Goal: Task Accomplishment & Management: Complete application form

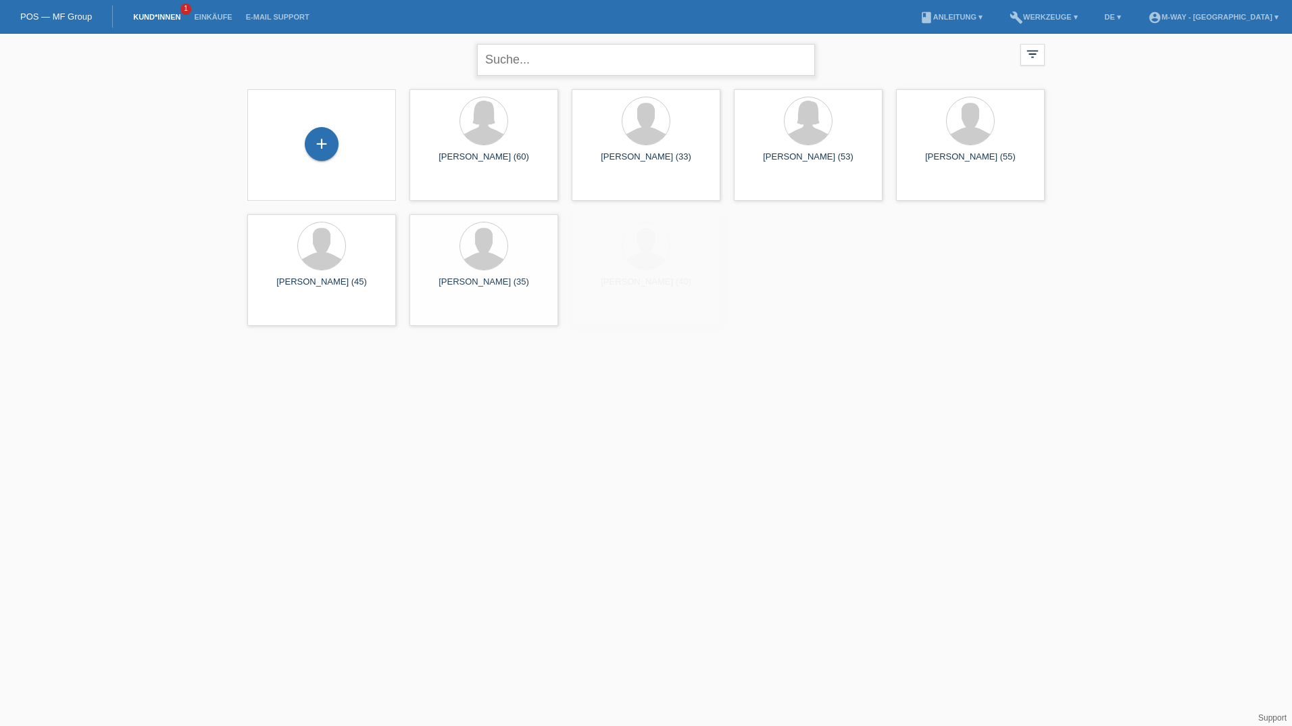
click at [557, 67] on input "text" at bounding box center [646, 60] width 338 height 32
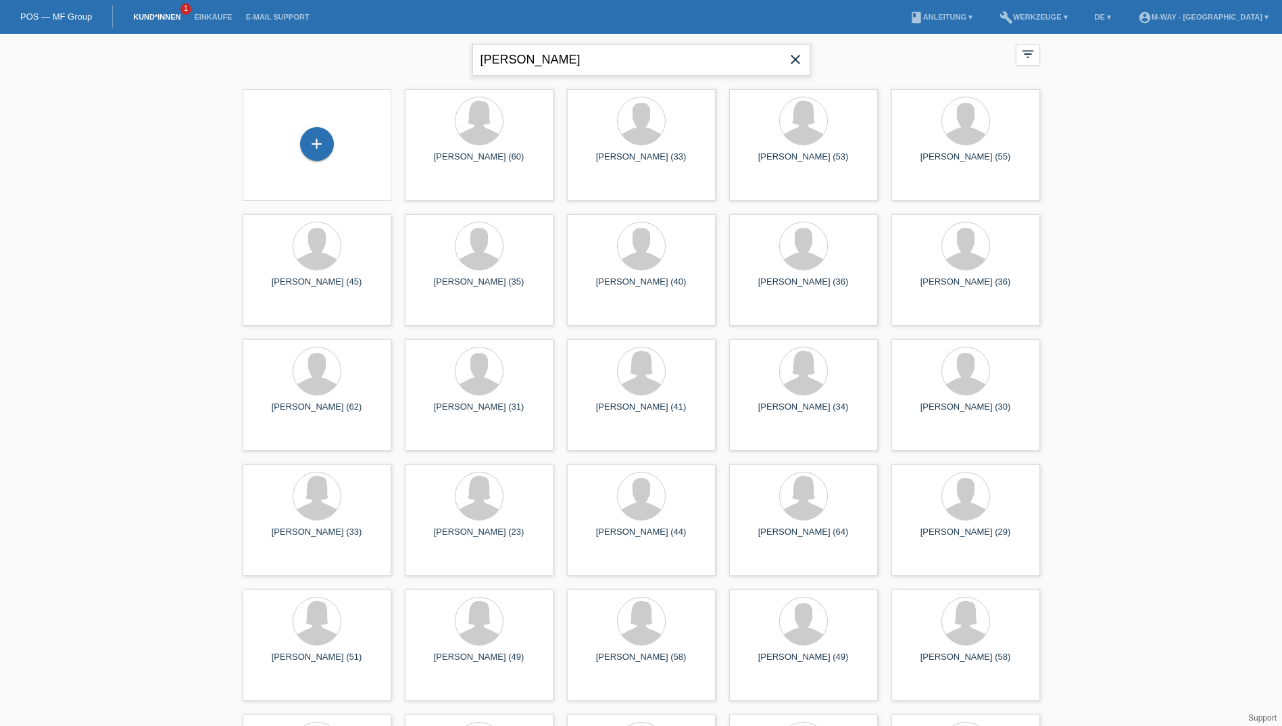
type input "Küppers nina"
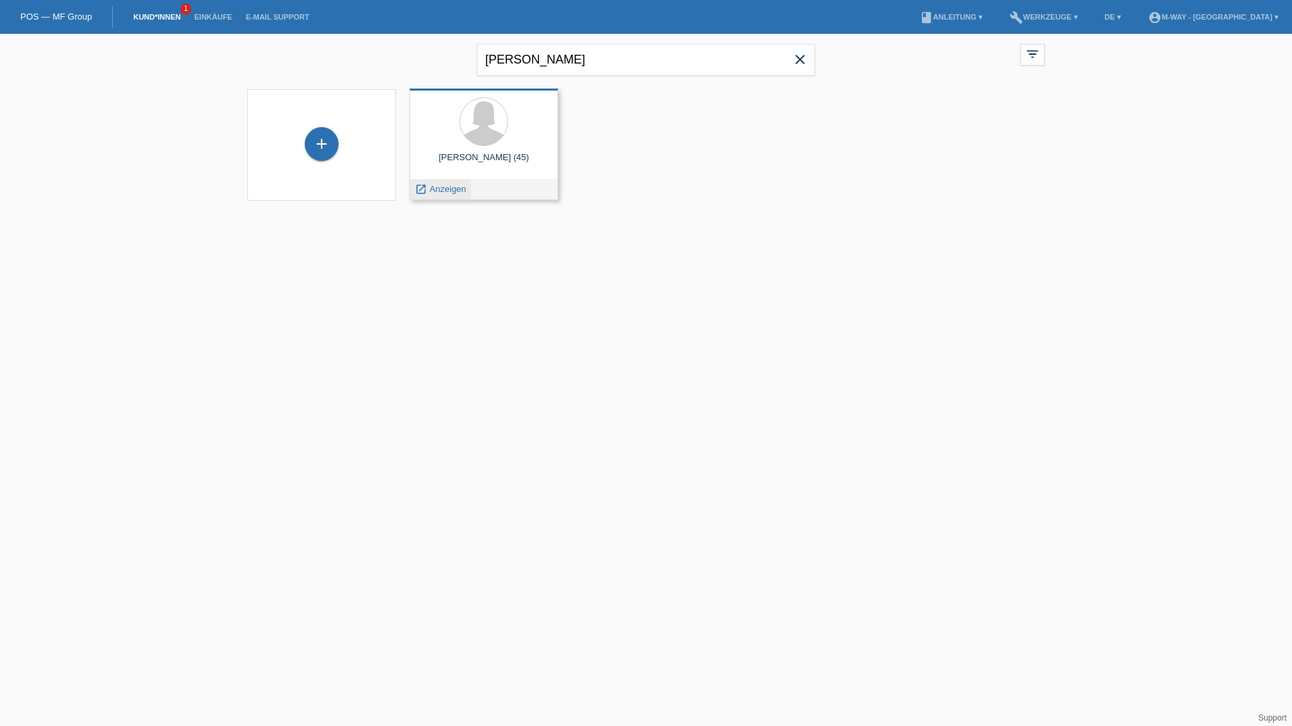
click at [438, 189] on span "Anzeigen" at bounding box center [448, 189] width 36 height 10
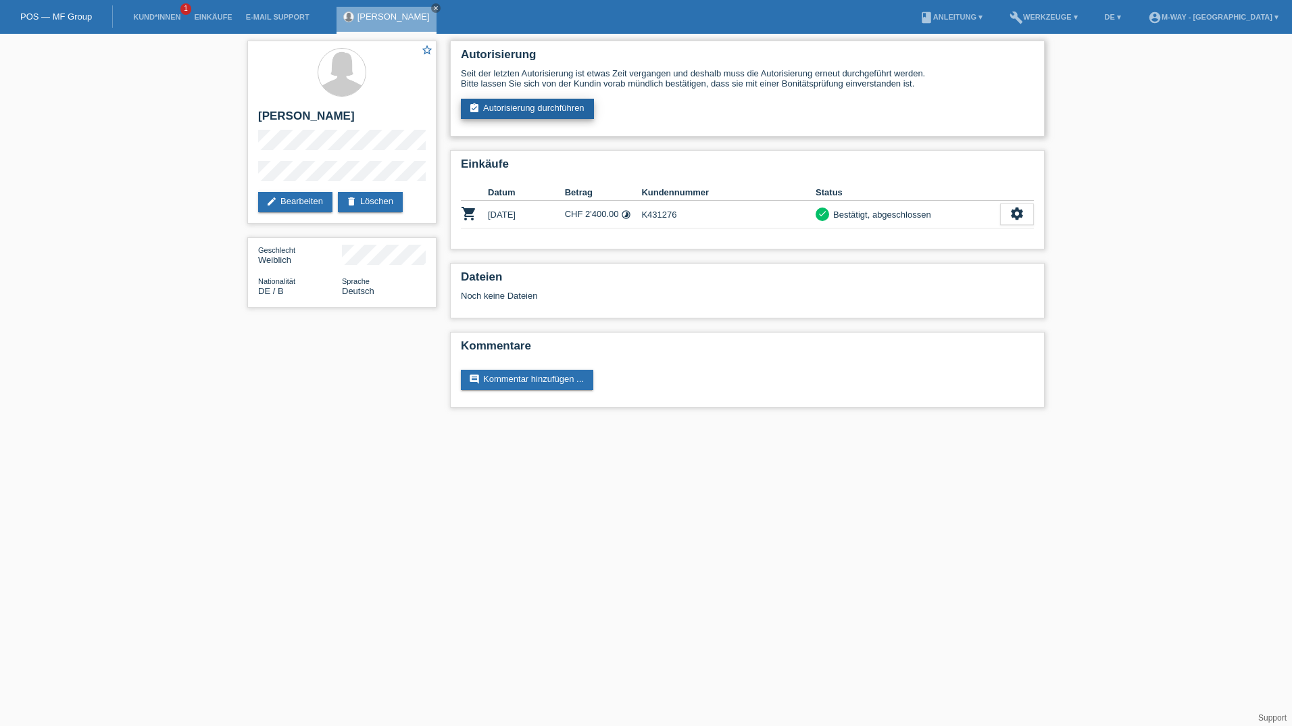
click at [507, 107] on link "assignment_turned_in Autorisierung durchführen" at bounding box center [527, 109] width 133 height 20
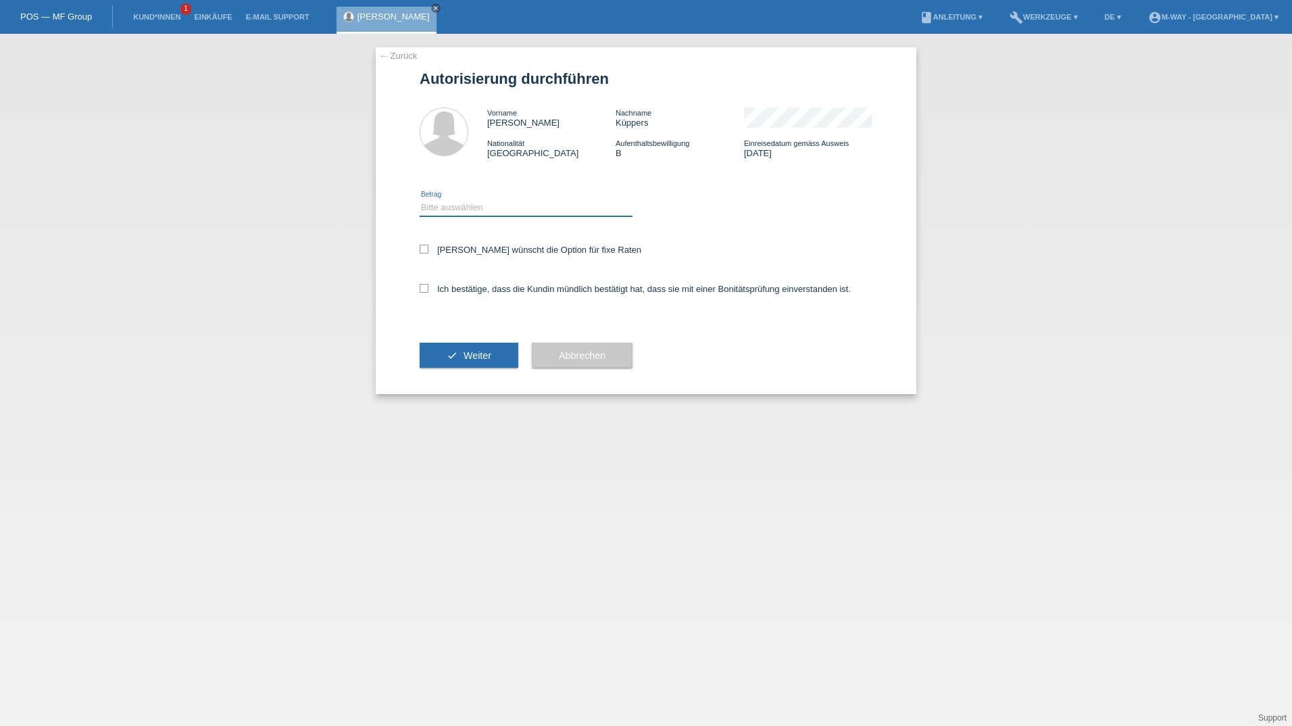
click at [475, 203] on select "Bitte auswählen CHF 1.00 - CHF 499.00 CHF 500.00 - CHF 1'999.00 CHF 2'000.00 - …" at bounding box center [526, 207] width 213 height 16
select select "3"
click at [420, 199] on select "Bitte auswählen CHF 1.00 - CHF 499.00 CHF 500.00 - CHF 1'999.00 CHF 2'000.00 - …" at bounding box center [526, 207] width 213 height 16
click at [428, 252] on icon at bounding box center [424, 249] width 9 height 9
click at [428, 252] on input "Kundin wünscht die Option für fixe Raten" at bounding box center [424, 249] width 9 height 9
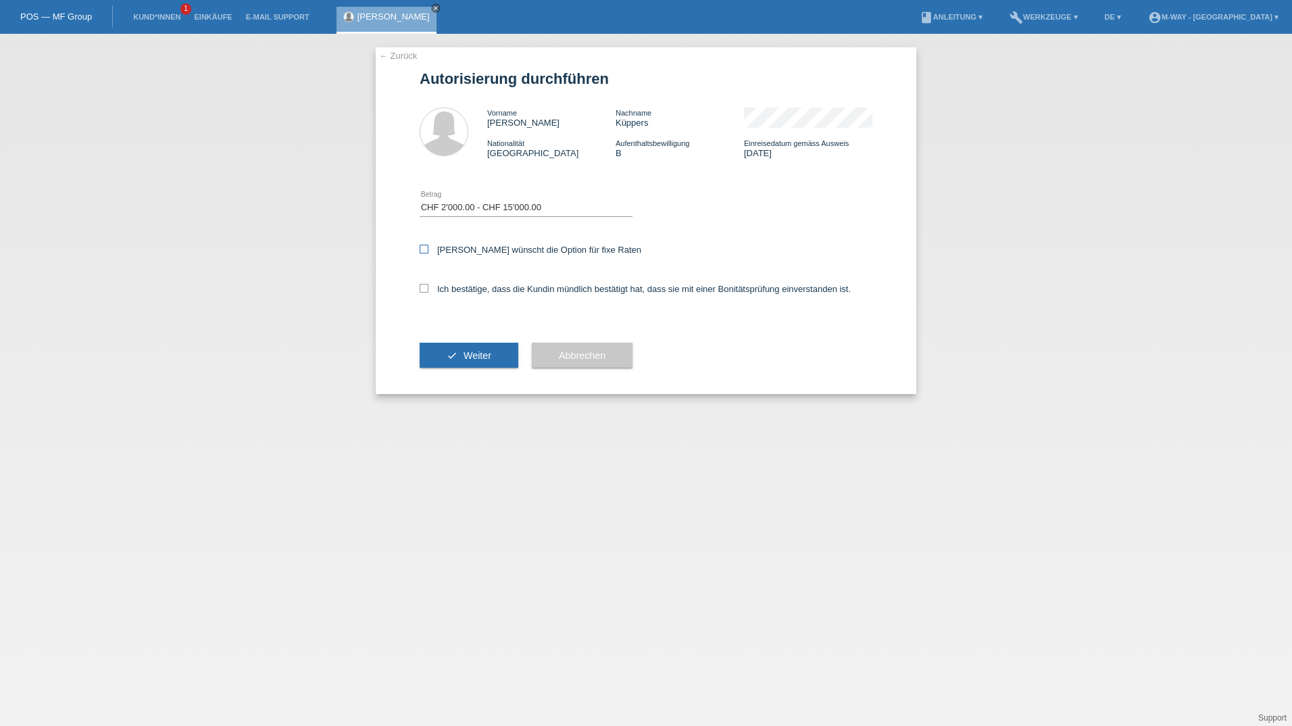
checkbox input "true"
click at [423, 293] on label "Ich bestätige, dass die Kundin mündlich bestätigt hat, dass sie mit einer Bonit…" at bounding box center [635, 289] width 431 height 10
click at [423, 293] on input "Ich bestätige, dass die Kundin mündlich bestätigt hat, dass sie mit einer Bonit…" at bounding box center [424, 288] width 9 height 9
checkbox input "true"
click at [463, 351] on button "check Weiter" at bounding box center [469, 356] width 99 height 26
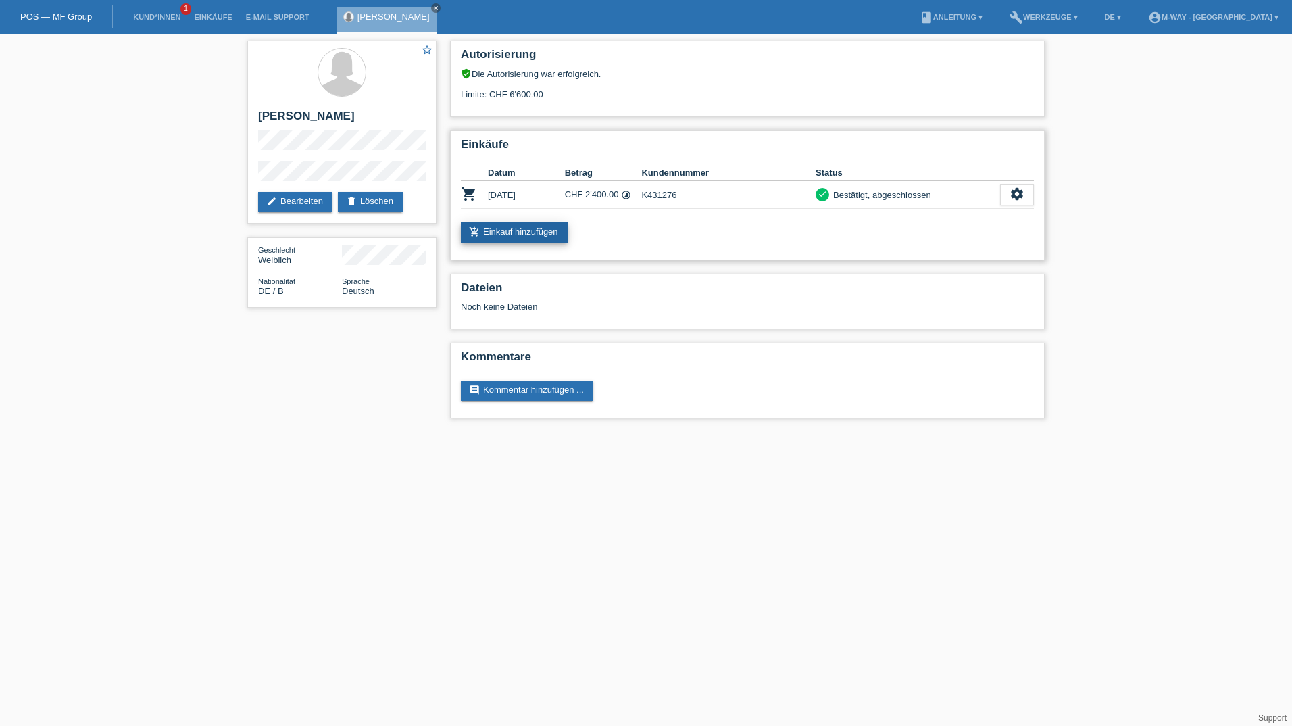
click at [508, 229] on link "add_shopping_cart Einkauf hinzufügen" at bounding box center [514, 232] width 107 height 20
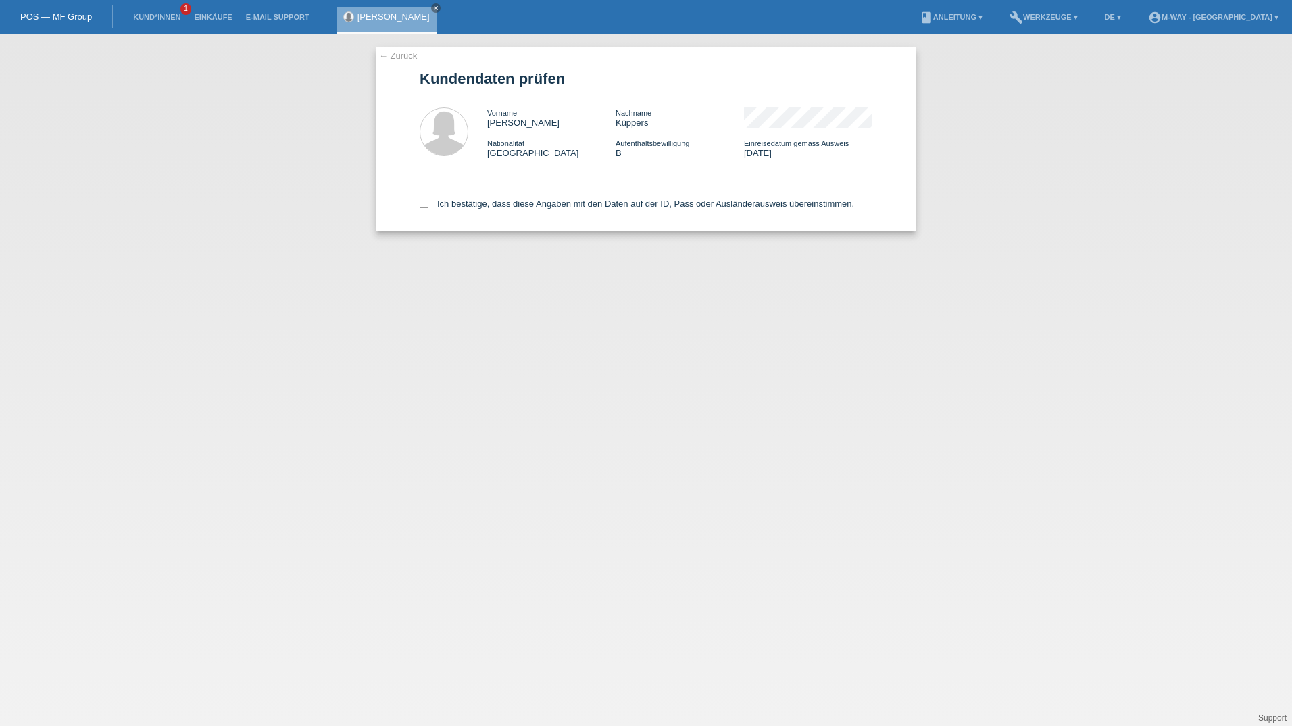
click at [418, 202] on div "← Zurück Kundendaten prüfen Vorname Nina Nachname Küppers Nationalität Deutschl…" at bounding box center [646, 139] width 541 height 184
click at [420, 202] on icon at bounding box center [424, 203] width 9 height 9
click at [420, 202] on input "Ich bestätige, dass diese Angaben mit den Daten auf der ID, Pass oder Ausländer…" at bounding box center [424, 203] width 9 height 9
checkbox input "true"
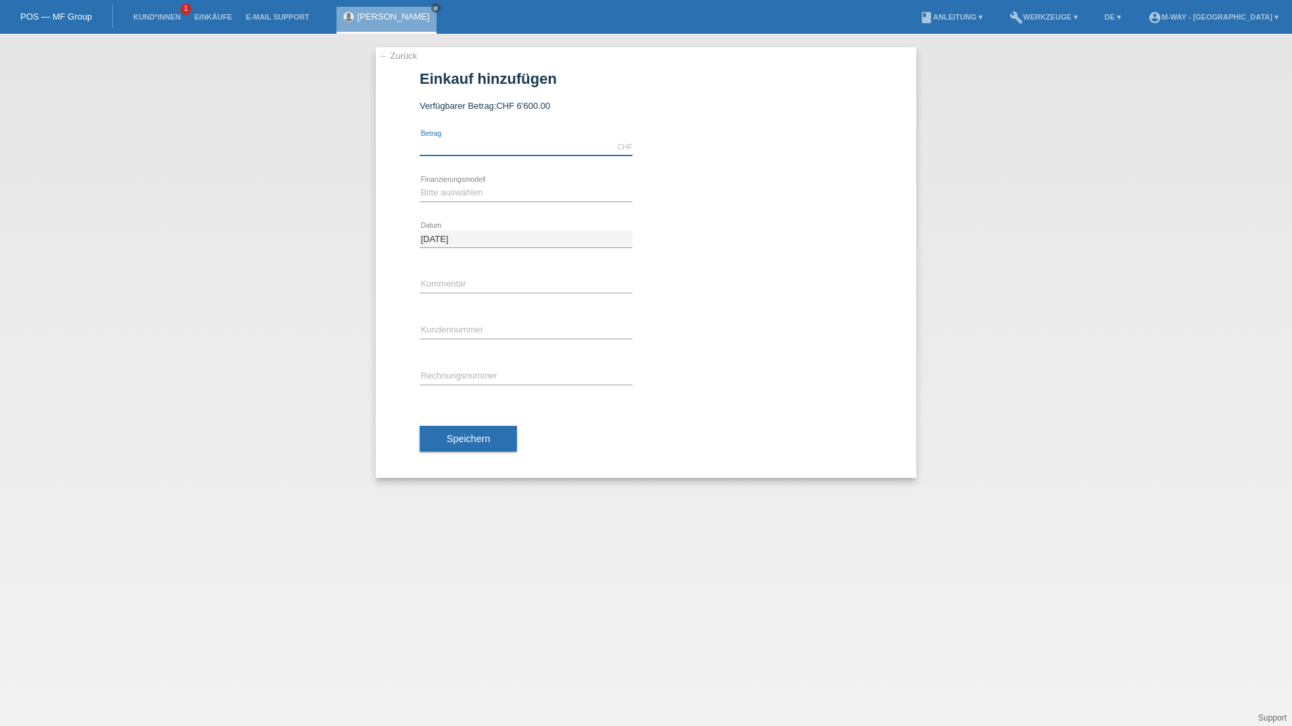
click at [509, 148] on input "text" at bounding box center [526, 147] width 213 height 17
type input "3090.75"
click at [526, 189] on select "Bitte auswählen Fixe Raten Kauf auf Rechnung mit Teilzahlungsoption" at bounding box center [526, 192] width 213 height 16
select select "77"
click at [420, 184] on select "Bitte auswählen Fixe Raten Kauf auf Rechnung mit Teilzahlungsoption" at bounding box center [526, 192] width 213 height 16
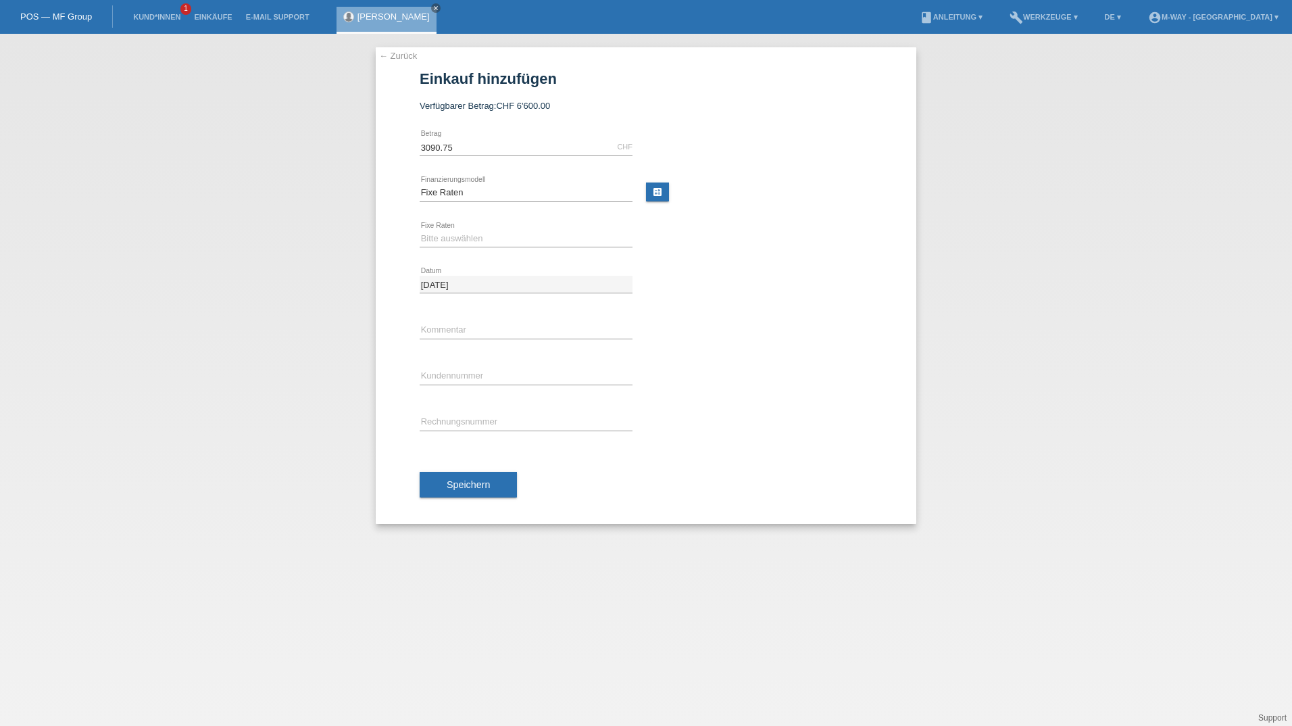
click at [514, 248] on div "Bitte auswählen 4 Raten 5 Raten 6 Raten 7 Raten 8 Raten 9 Raten 10 Raten 11 Rat…" at bounding box center [526, 239] width 213 height 46
click at [508, 247] on icon at bounding box center [526, 247] width 213 height 1
click at [493, 241] on select "Bitte auswählen 4 Raten 5 Raten 6 Raten 7 Raten 8 Raten 9 Raten 10 Raten 11 Rat…" at bounding box center [526, 238] width 213 height 16
select select "202"
click at [420, 230] on select "Bitte auswählen 4 Raten 5 Raten 6 Raten 7 Raten 8 Raten 9 Raten 10 Raten 11 Rat…" at bounding box center [526, 238] width 213 height 16
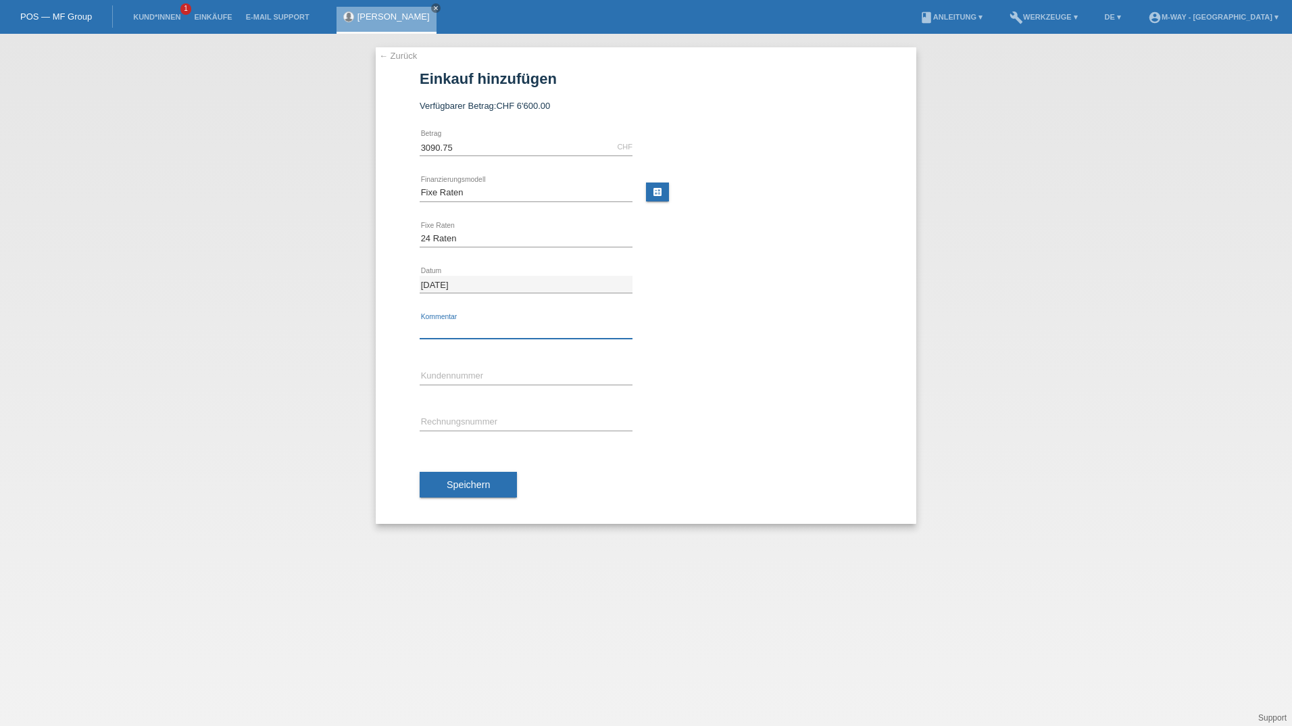
click at [468, 332] on input "text" at bounding box center [526, 330] width 213 height 17
click at [430, 370] on input "text" at bounding box center [526, 376] width 213 height 17
type input "K431276"
click at [502, 413] on div "error Rechnungsnummer" at bounding box center [526, 422] width 213 height 46
click at [495, 420] on input "text" at bounding box center [526, 422] width 213 height 17
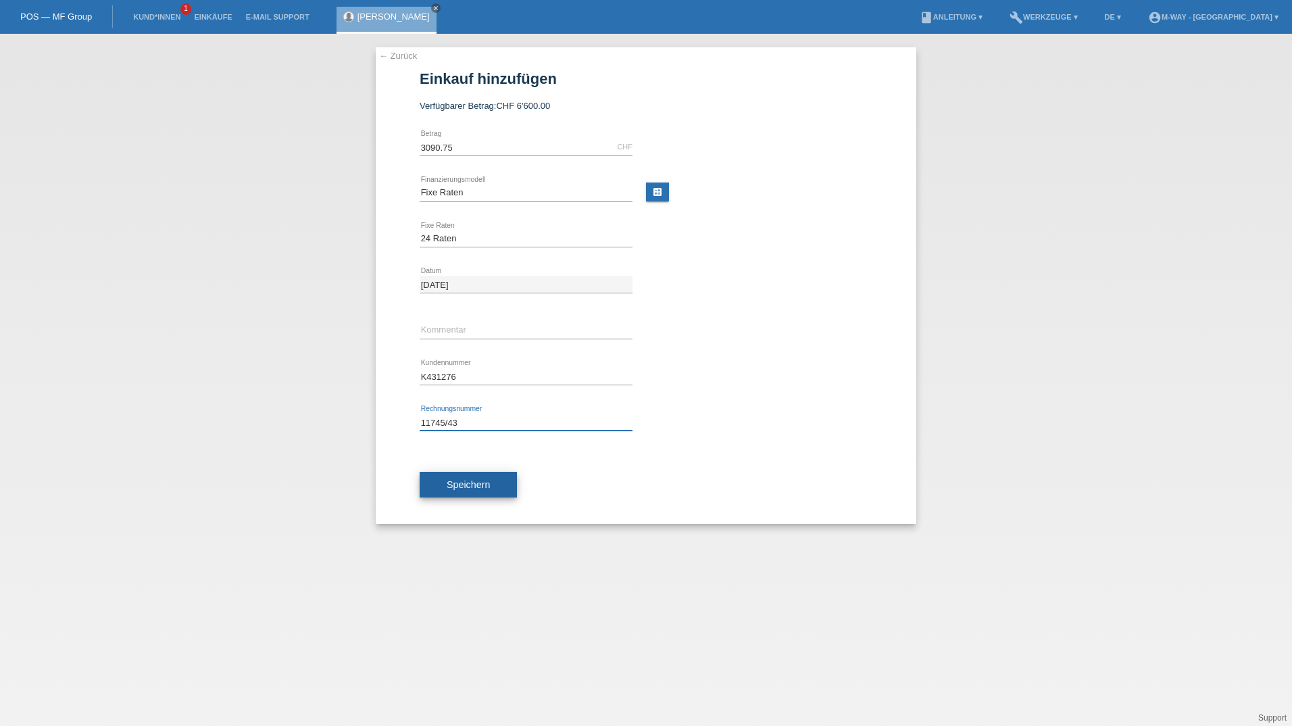
type input "11745/43"
click at [485, 480] on span "Speichern" at bounding box center [468, 484] width 43 height 11
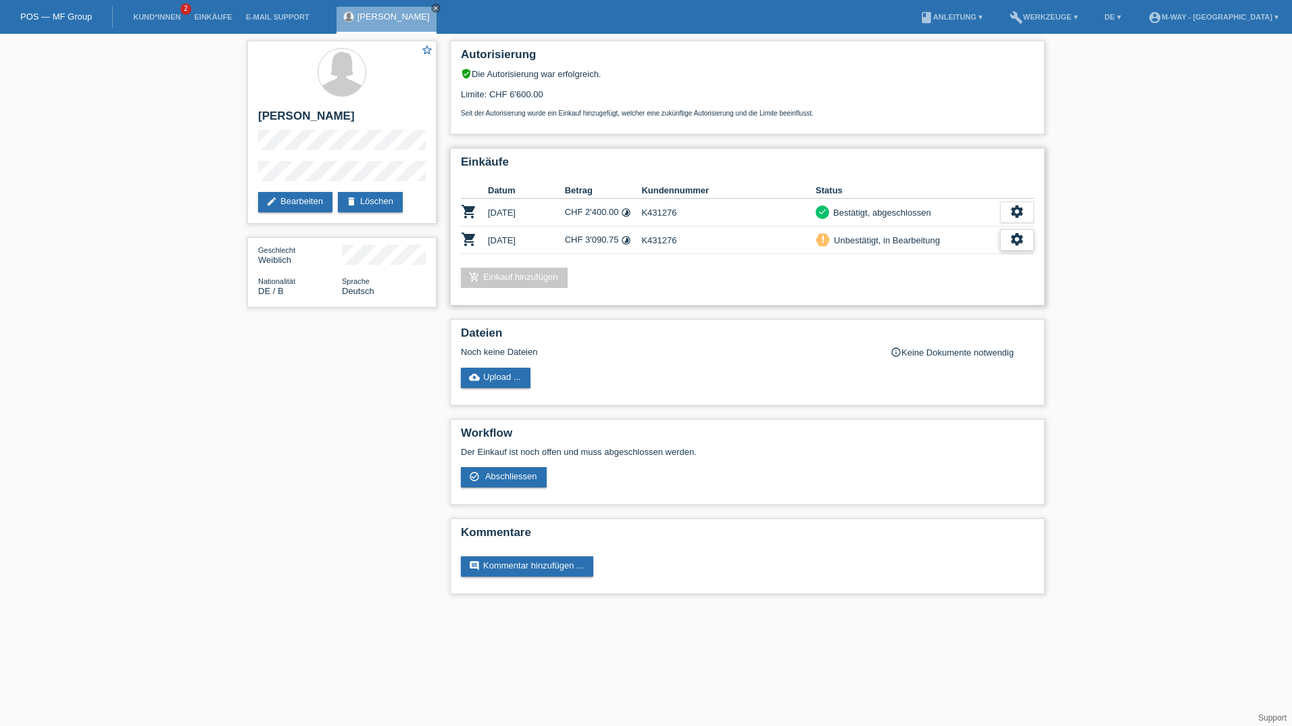
click at [1014, 243] on icon "settings" at bounding box center [1017, 239] width 15 height 15
click at [914, 281] on span "AGB herunterladen" at bounding box center [919, 281] width 79 height 16
click at [1014, 241] on icon "settings" at bounding box center [1017, 239] width 15 height 15
click at [914, 299] on span "Abschliessen" at bounding box center [908, 301] width 56 height 16
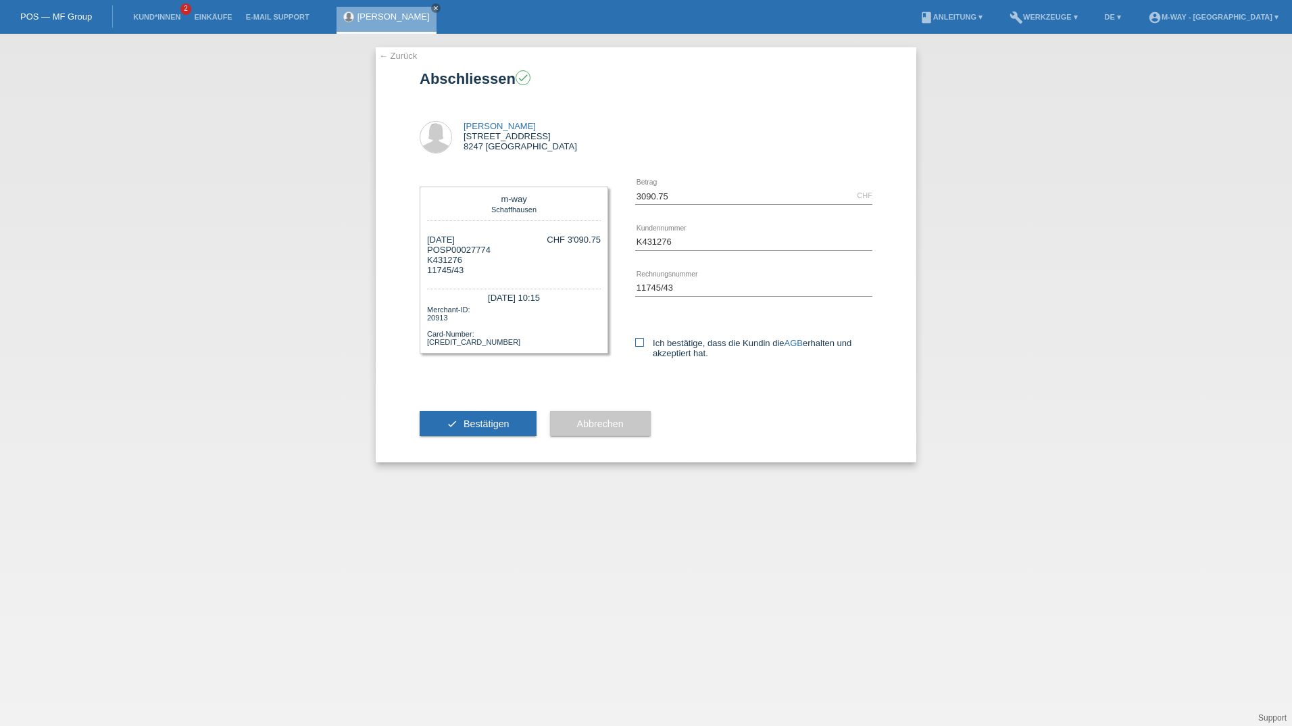
click at [641, 343] on icon at bounding box center [639, 342] width 9 height 9
click at [641, 343] on input "Ich bestätige, dass die Kundin die AGB erhalten und akzeptiert hat." at bounding box center [639, 342] width 9 height 9
checkbox input "true"
click at [474, 419] on span "Bestätigen" at bounding box center [487, 423] width 46 height 11
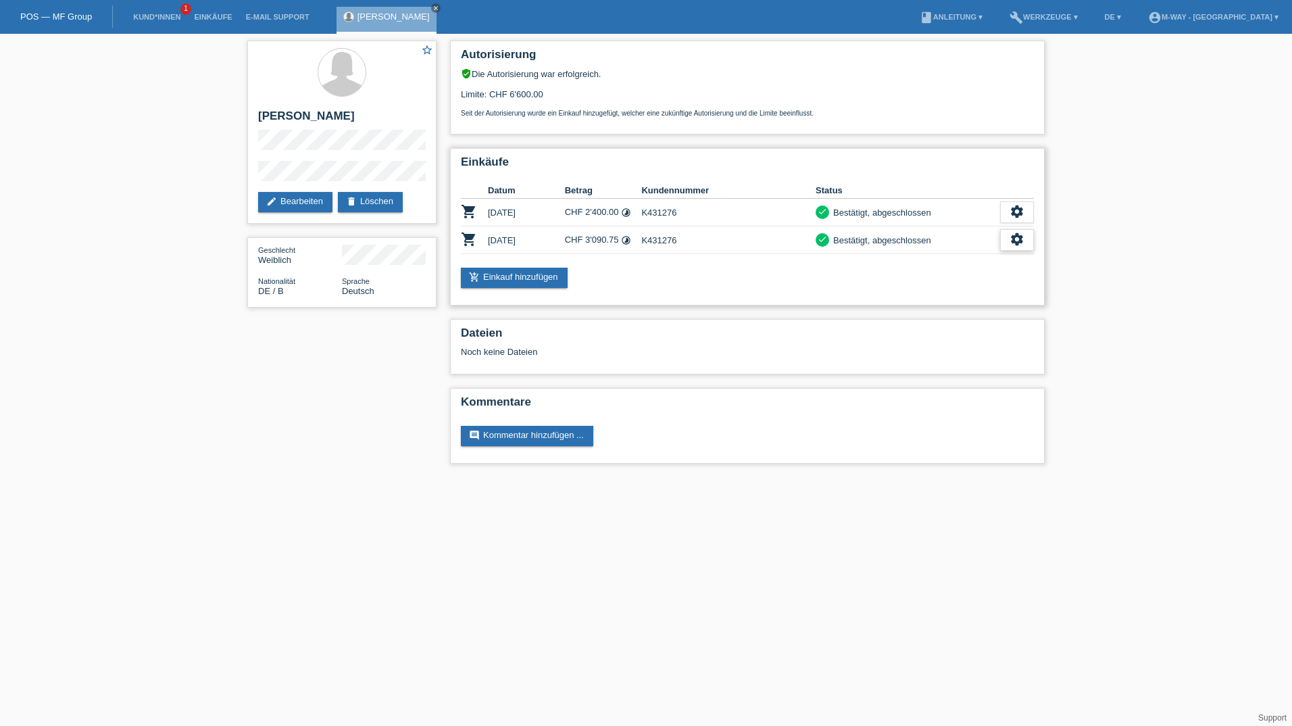
click at [1021, 241] on icon "settings" at bounding box center [1017, 239] width 15 height 15
click at [941, 299] on span "Quittung herunterladen" at bounding box center [967, 301] width 94 height 16
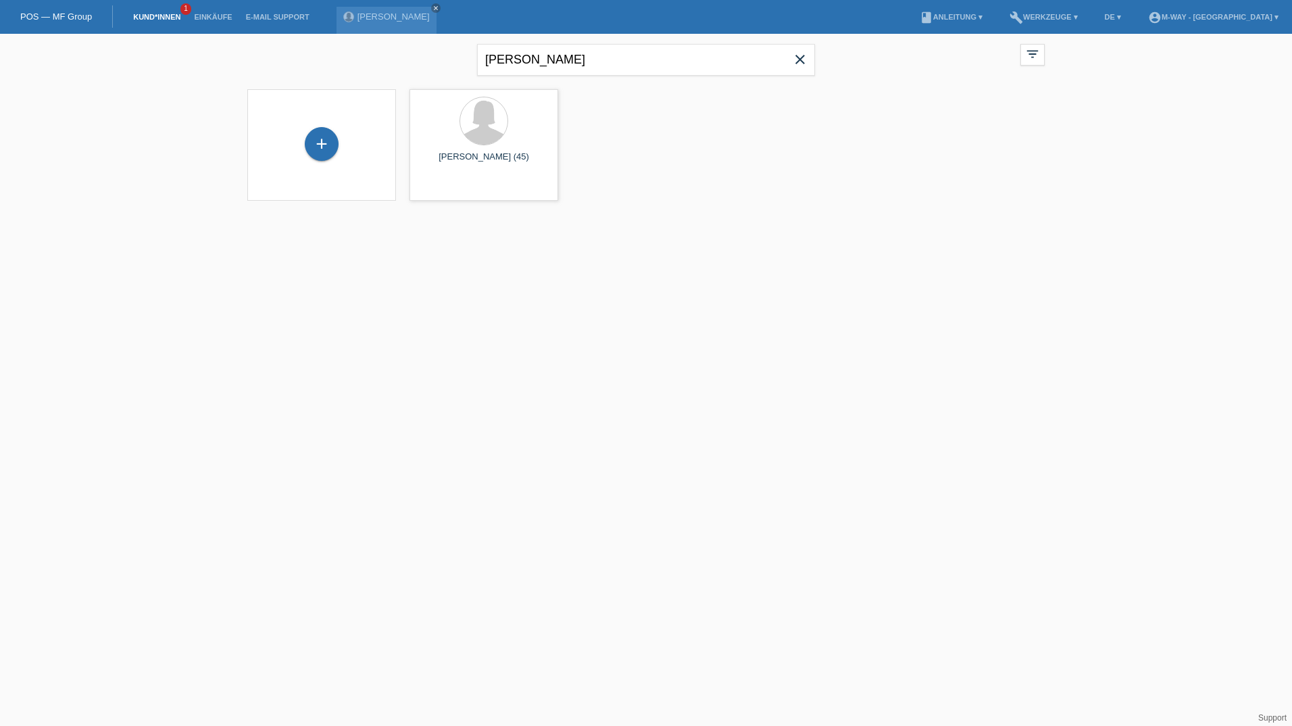
click at [804, 64] on icon "close" at bounding box center [800, 59] width 16 height 16
click at [622, 59] on input "text" at bounding box center [646, 60] width 338 height 32
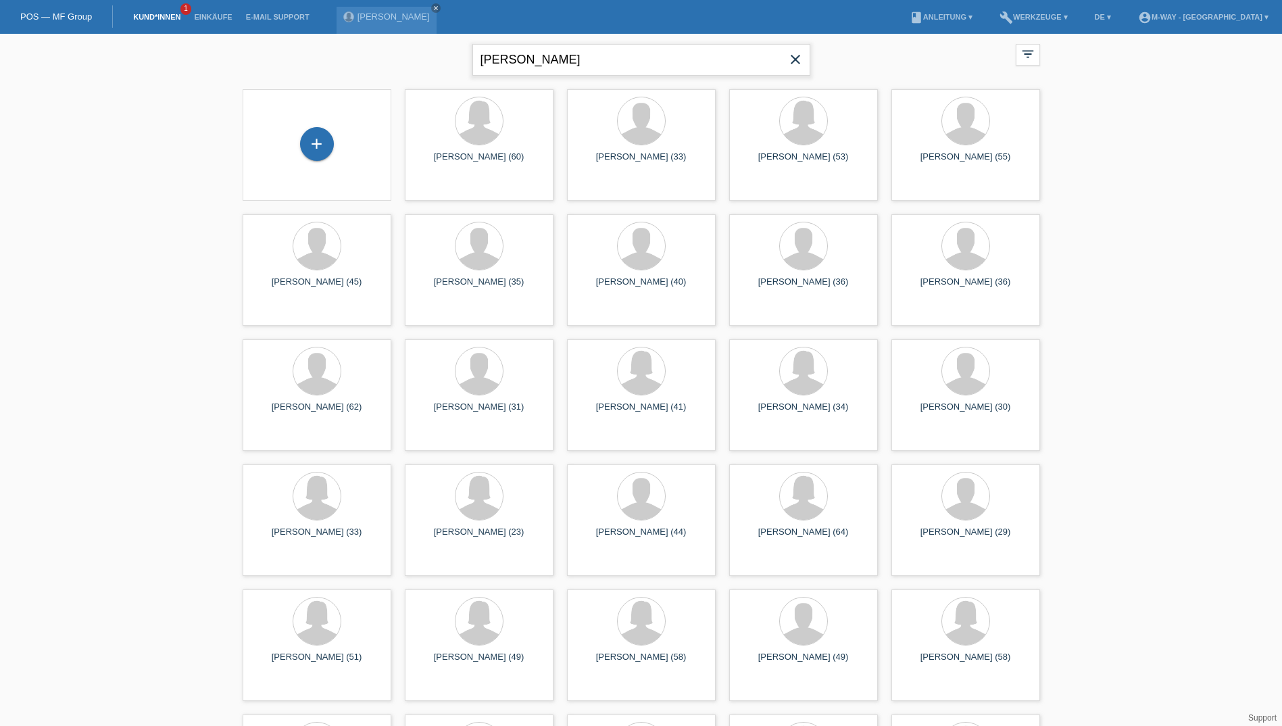
click at [534, 66] on input "aleksander jovan" at bounding box center [641, 60] width 338 height 32
click at [594, 57] on input "aleksandar jovan" at bounding box center [641, 60] width 338 height 32
type input "aleksandar jovanovic"
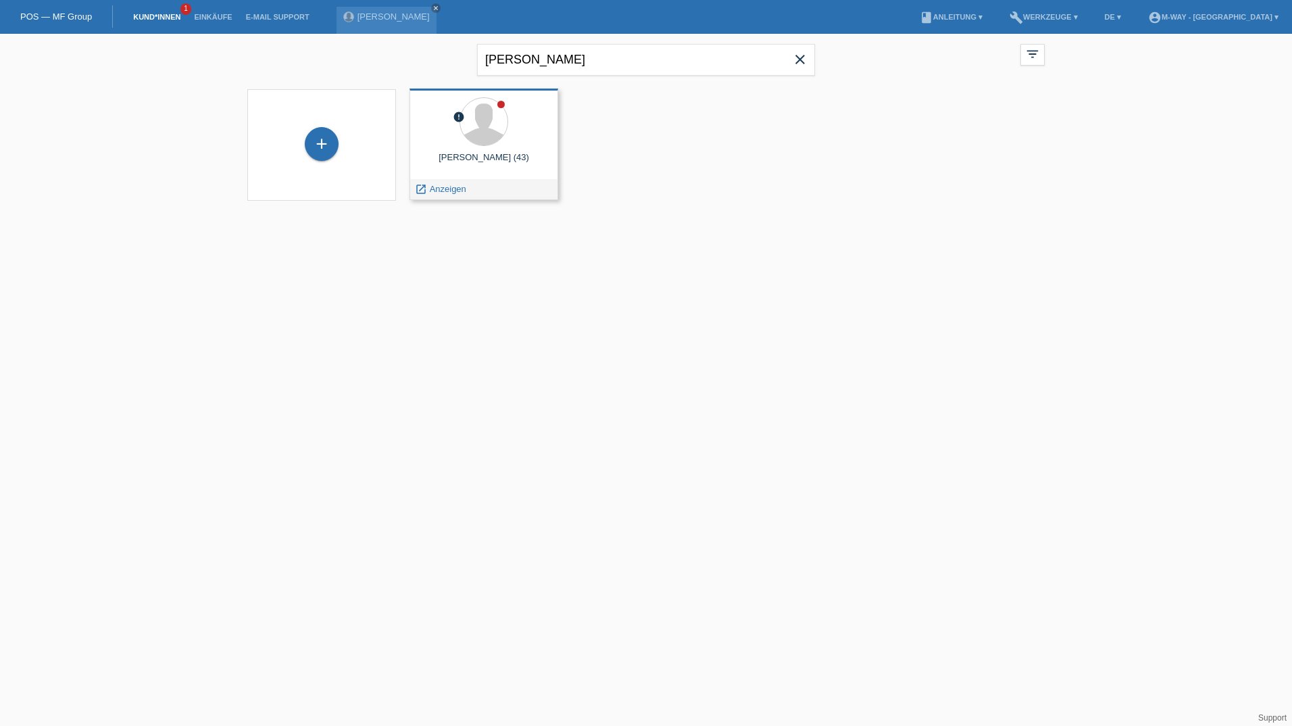
click at [475, 193] on div "launch Anzeigen" at bounding box center [483, 189] width 147 height 20
click at [435, 190] on span "Anzeigen" at bounding box center [448, 189] width 36 height 10
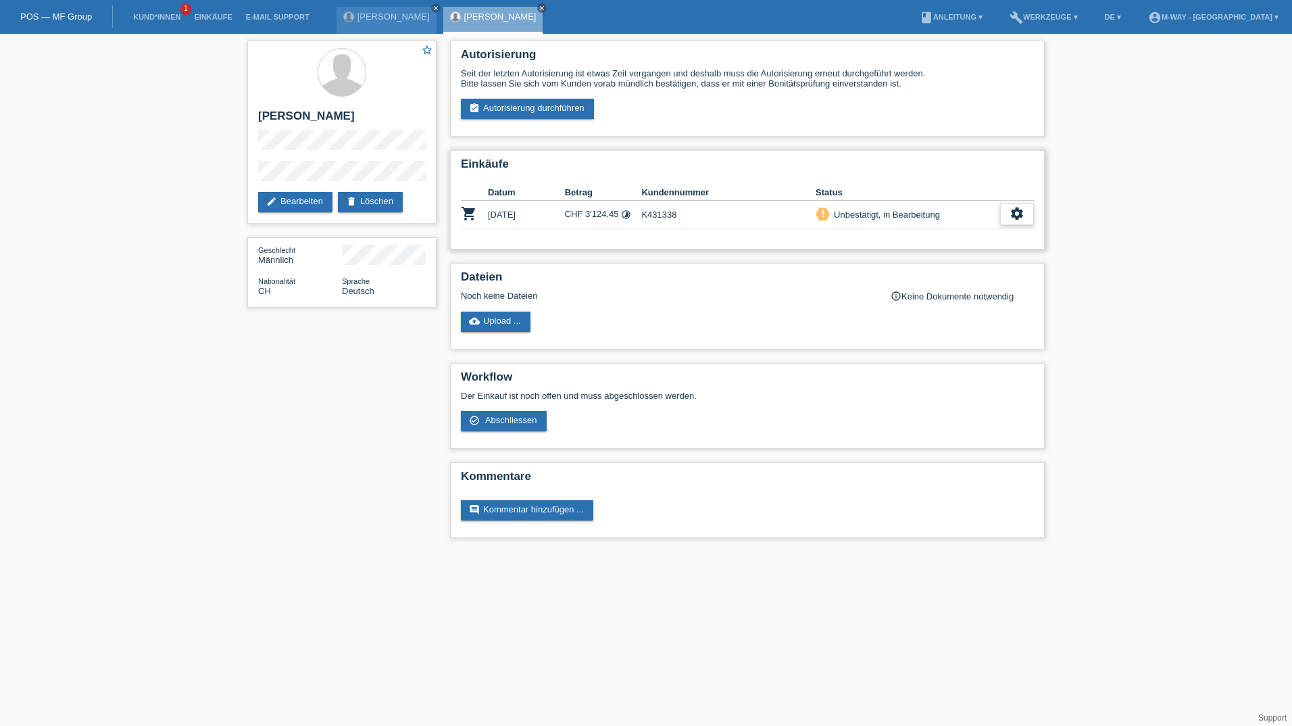
click at [1012, 216] on icon "settings" at bounding box center [1017, 213] width 15 height 15
click at [927, 276] on span "Abschliessen" at bounding box center [910, 276] width 56 height 16
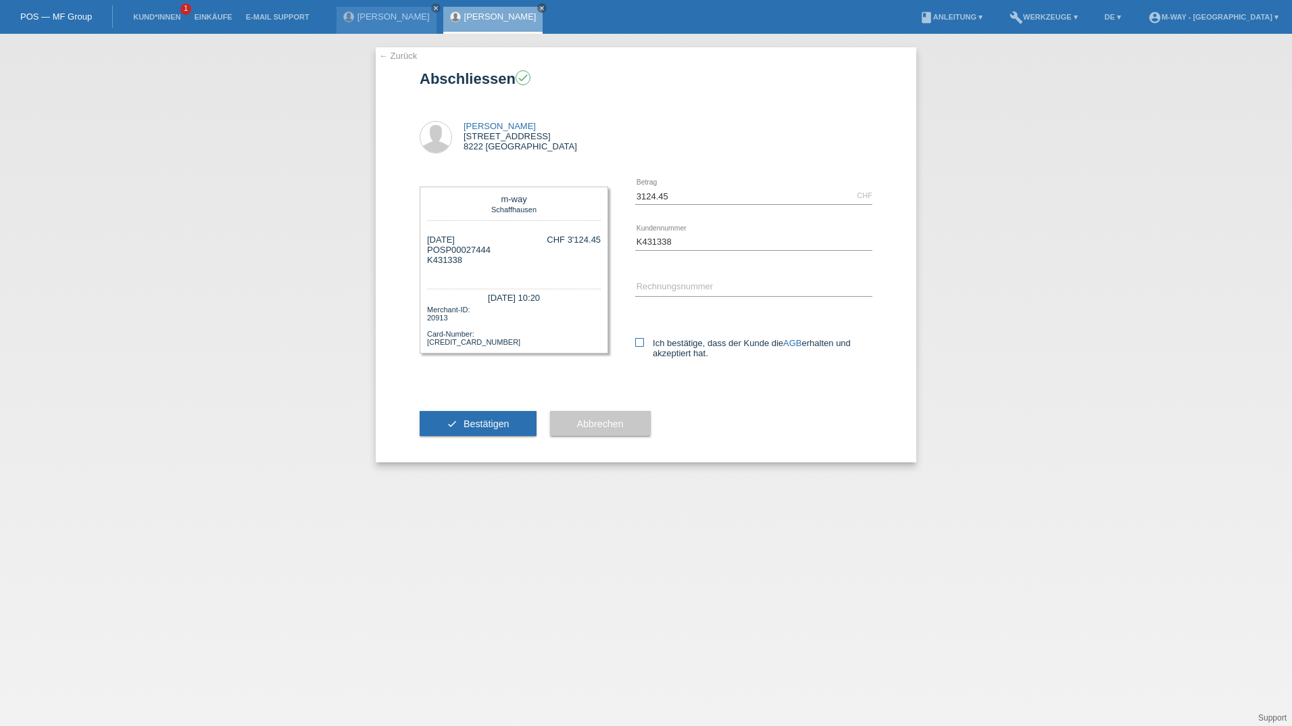
click at [639, 345] on icon at bounding box center [639, 342] width 9 height 9
click at [639, 345] on input "Ich bestätige, dass der Kunde die AGB erhalten und akzeptiert hat." at bounding box center [639, 342] width 9 height 9
checkbox input "true"
click at [666, 288] on input "text" at bounding box center [753, 287] width 237 height 17
type input "11739/43"
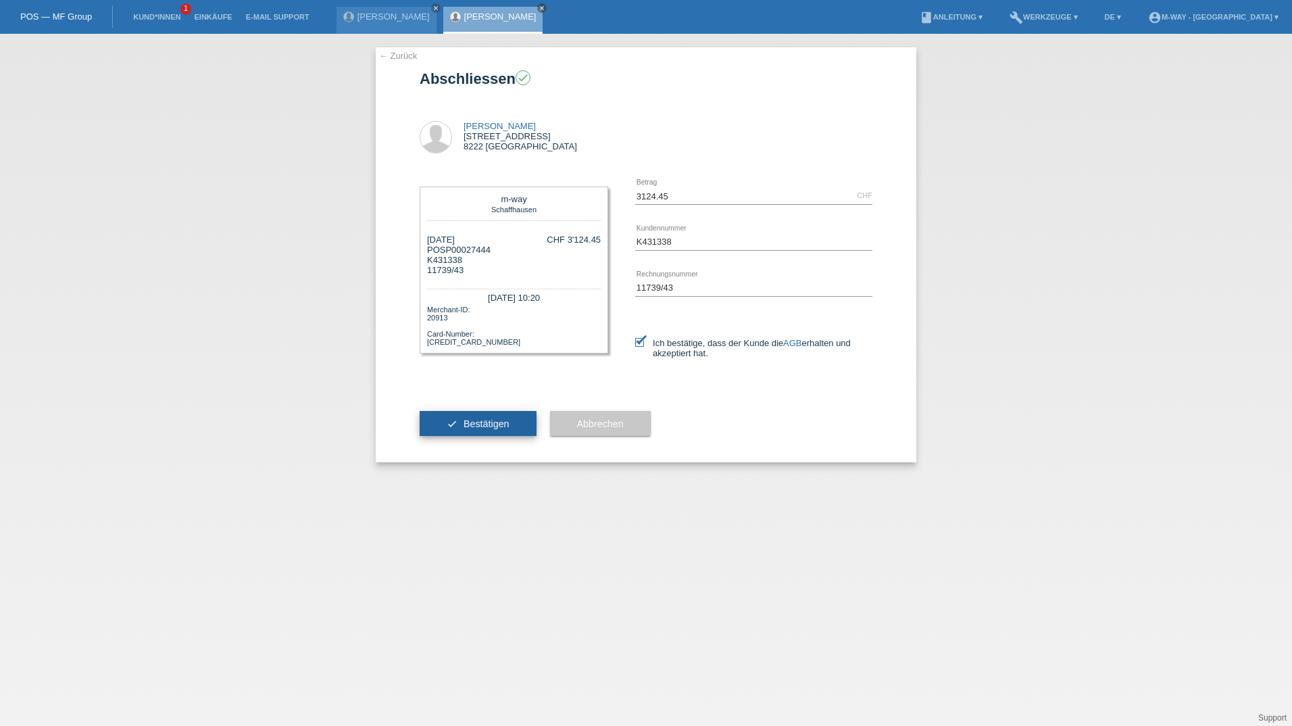
click at [485, 426] on span "Bestätigen" at bounding box center [487, 423] width 46 height 11
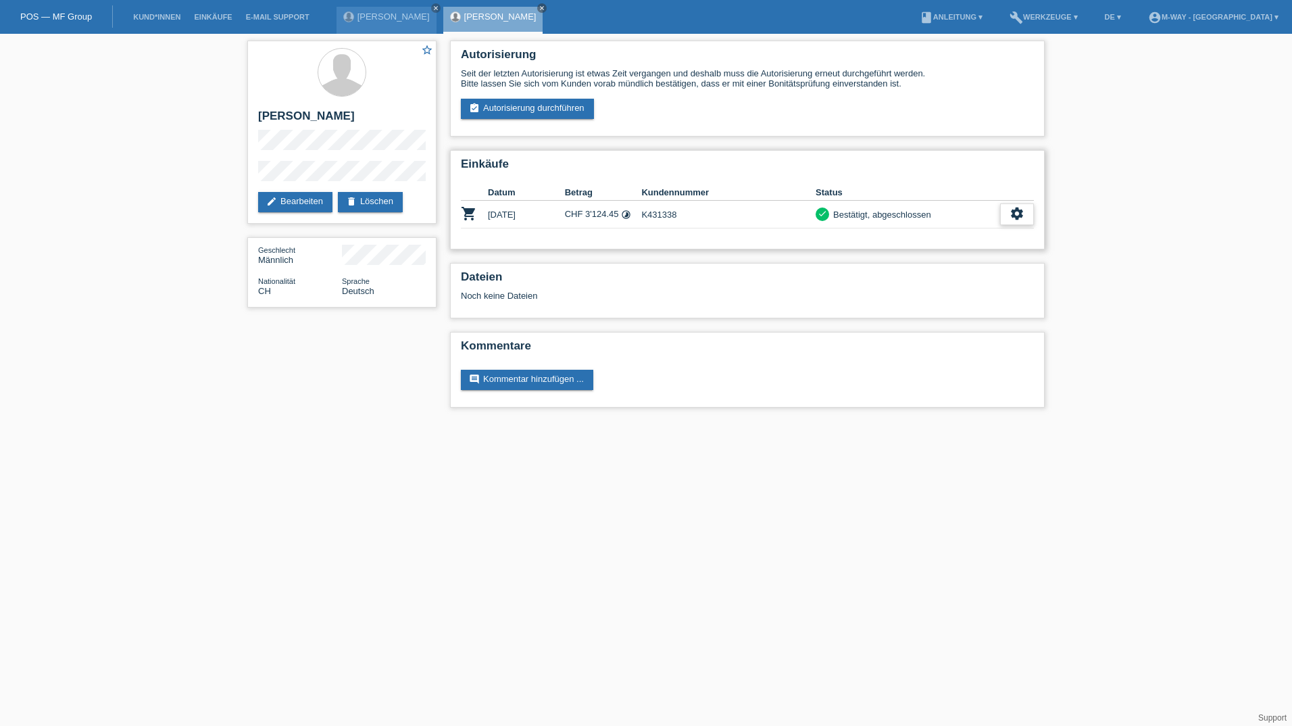
click at [1025, 207] on div "settings" at bounding box center [1017, 214] width 34 height 22
click at [962, 275] on span "Quittung herunterladen" at bounding box center [967, 276] width 94 height 16
